Goal: Transaction & Acquisition: Purchase product/service

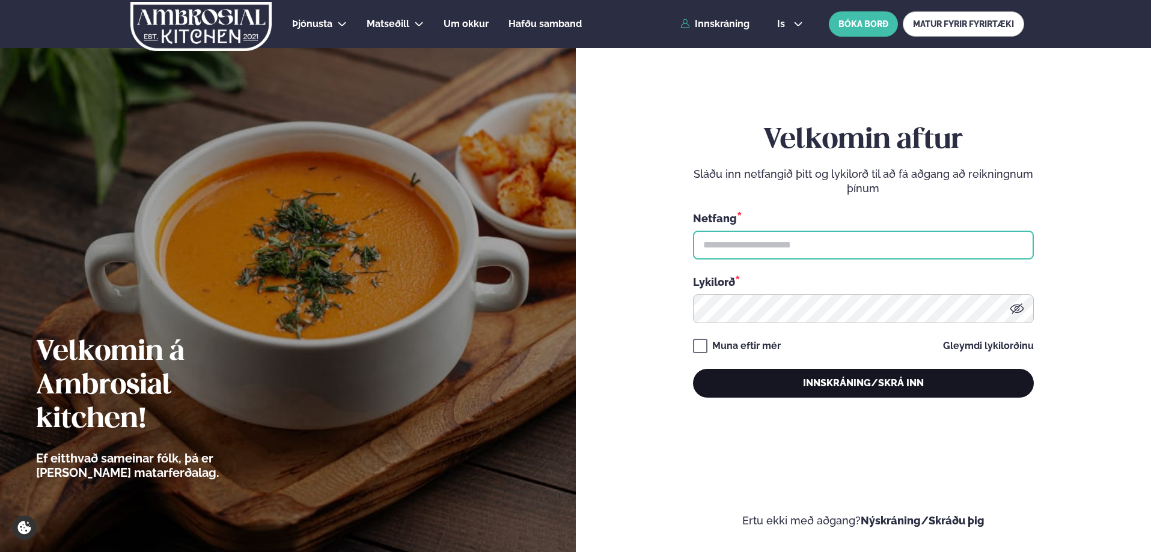
type input "**********"
click at [786, 395] on button "Innskráning/Skrá inn" at bounding box center [863, 383] width 341 height 29
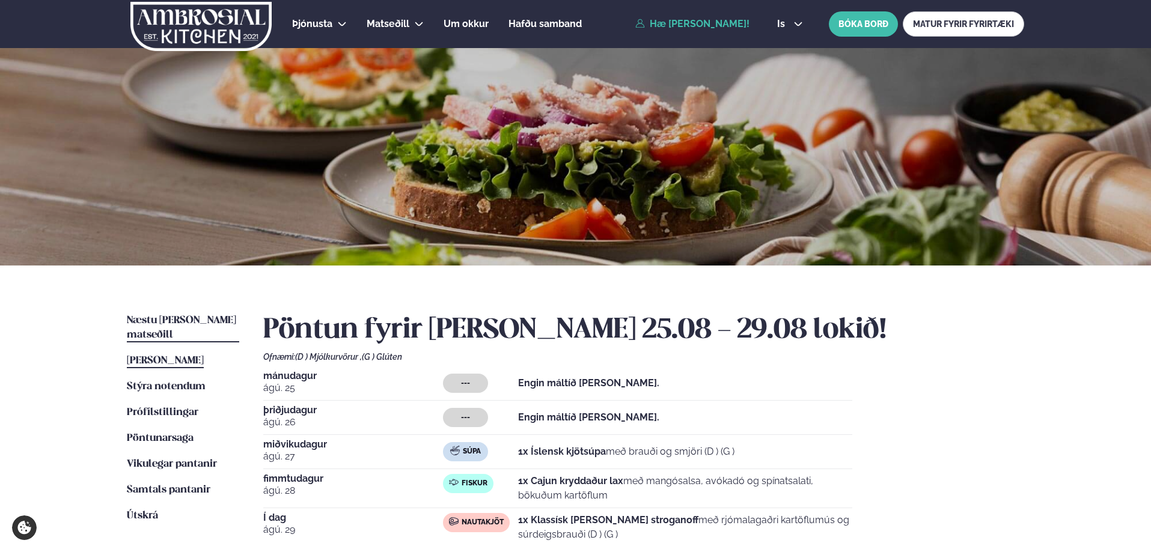
click at [222, 324] on span "Næstu [PERSON_NAME] matseðill" at bounding box center [181, 327] width 109 height 25
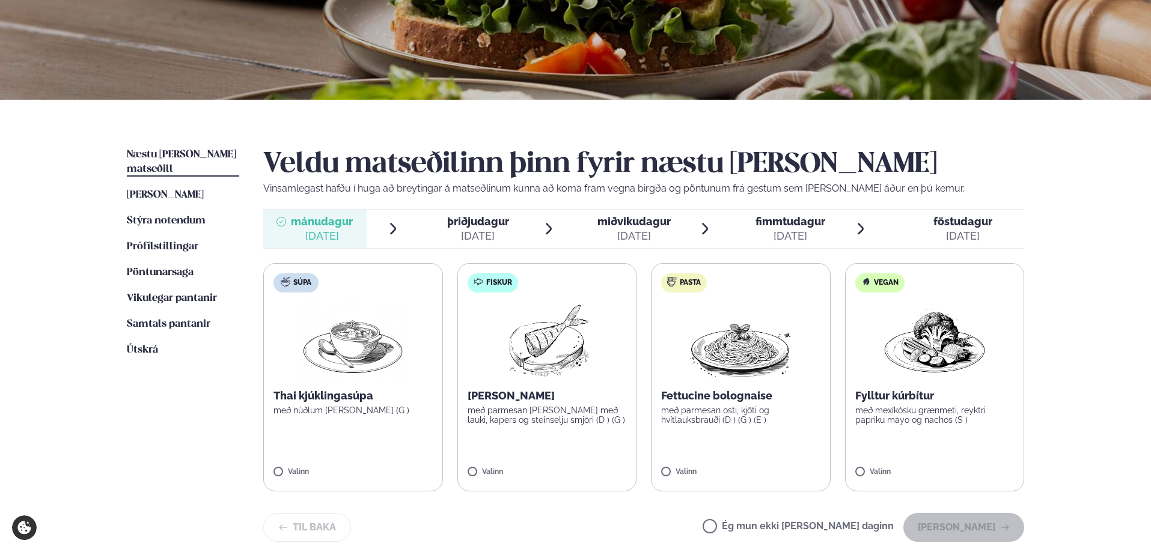
scroll to position [240, 0]
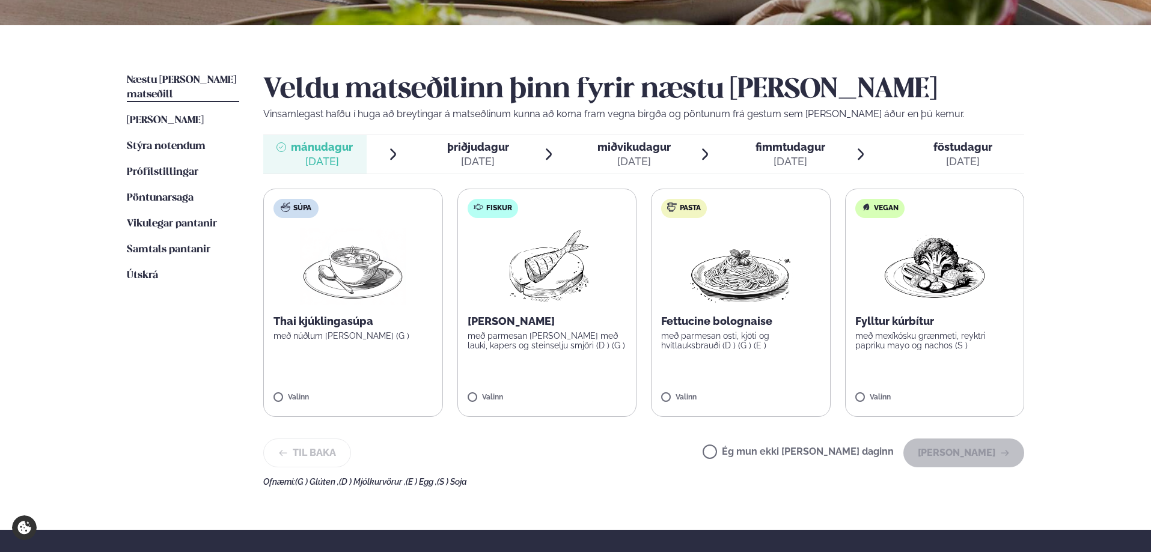
click at [529, 365] on label "Fiskur Ofnbakaður þorskur með parmesan [PERSON_NAME] með lauki, kapers og stein…" at bounding box center [547, 303] width 180 height 228
click at [944, 448] on button "[PERSON_NAME]" at bounding box center [963, 453] width 121 height 29
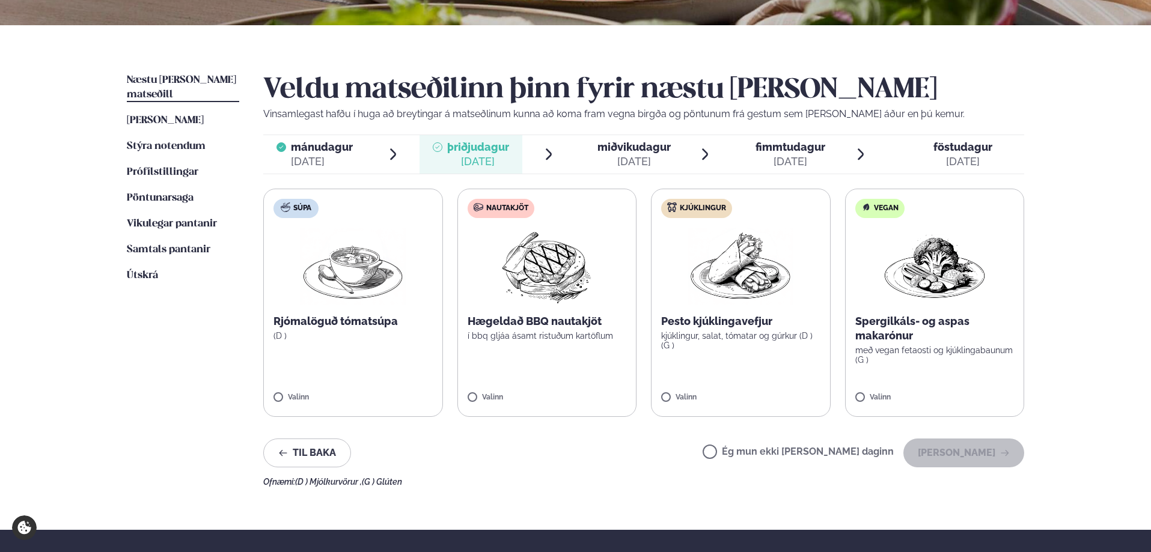
click at [577, 334] on p "í bbq gljáa ásamt ristuðum kartöflum" at bounding box center [547, 336] width 159 height 10
click at [956, 451] on button "[PERSON_NAME]" at bounding box center [963, 453] width 121 height 29
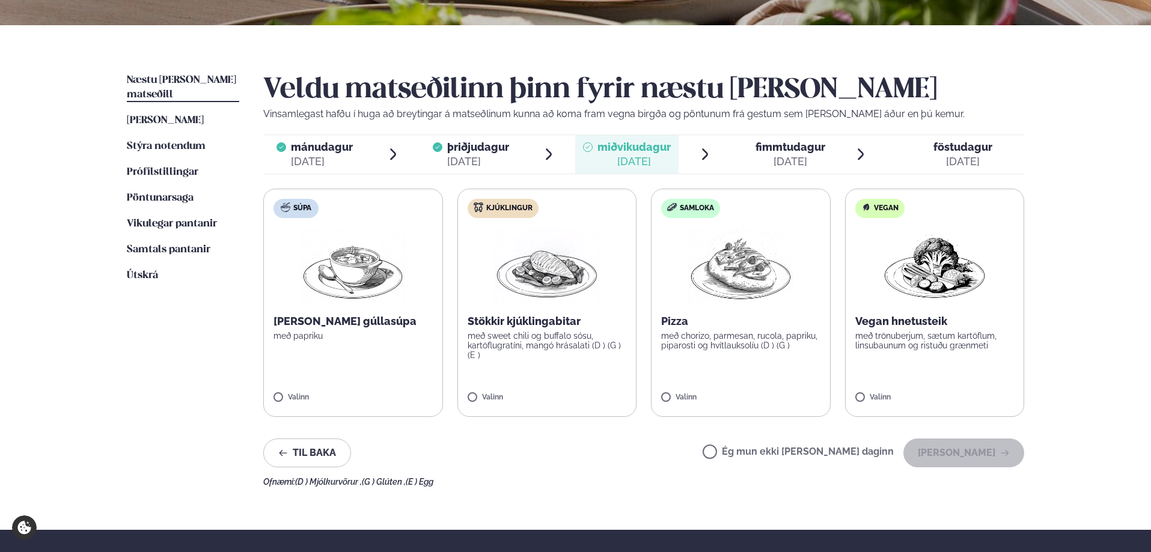
click at [598, 341] on p "með sweet chili og buffalo sósu, kartöflugratíni, mangó hrásalati (D ) (G ) (E )" at bounding box center [547, 345] width 159 height 29
click at [948, 459] on button "[PERSON_NAME]" at bounding box center [963, 453] width 121 height 29
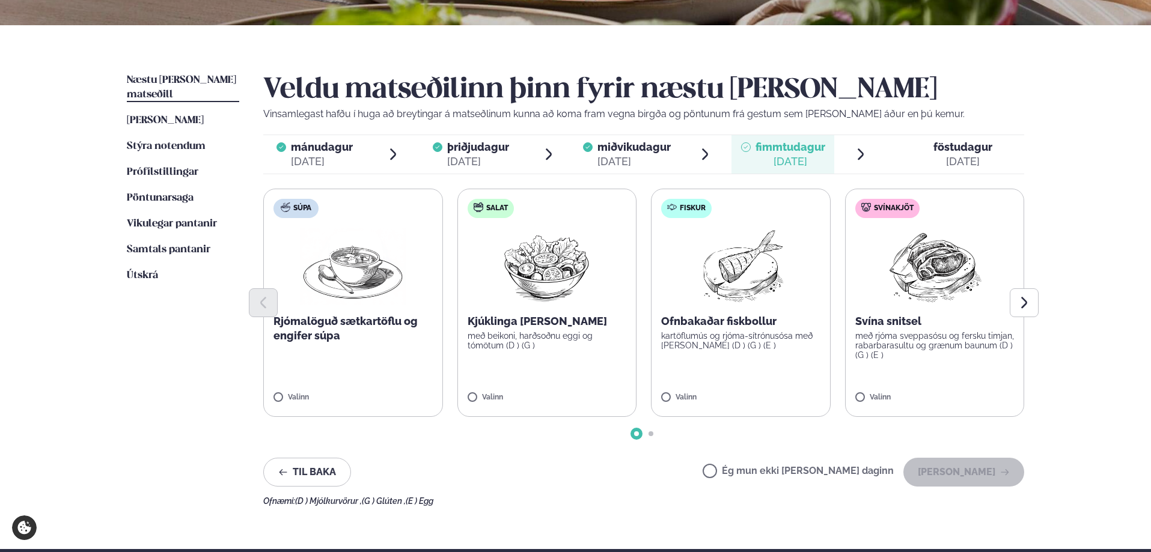
click at [767, 329] on p "Ofnbakaðar fiskbollur" at bounding box center [740, 321] width 159 height 14
click at [979, 473] on button "[PERSON_NAME]" at bounding box center [963, 472] width 121 height 29
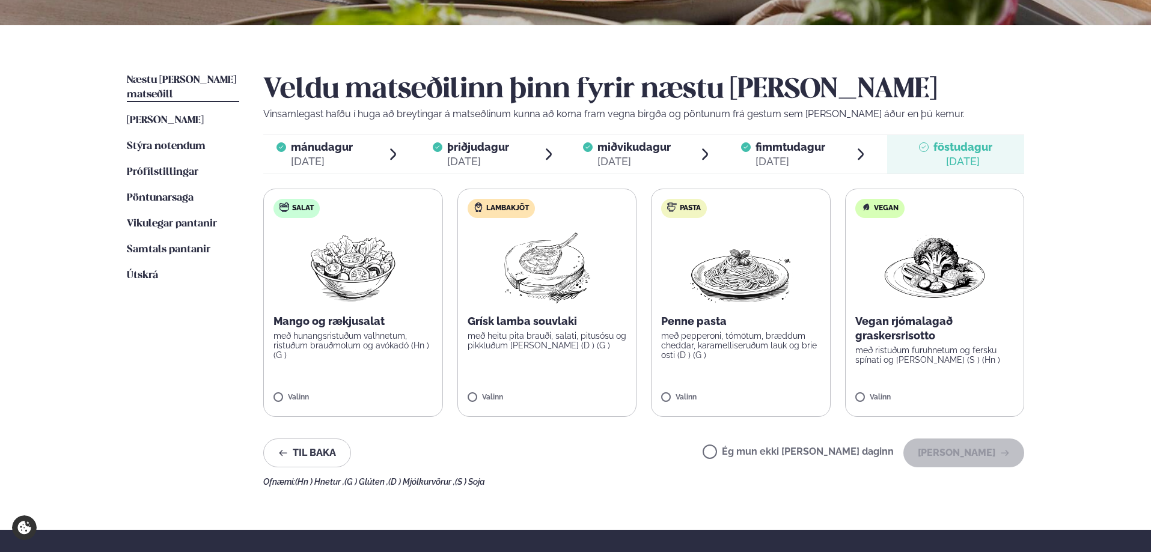
click at [570, 312] on label "Lambakjöt Grísk lamba souvlaki með heitu pita brauði, salati, pitusósu og pikkl…" at bounding box center [547, 303] width 180 height 228
click at [961, 452] on button "[PERSON_NAME]" at bounding box center [963, 453] width 121 height 29
